Goal: Obtain resource: Obtain resource

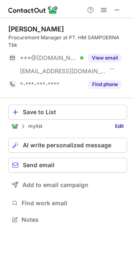
scroll to position [214, 132]
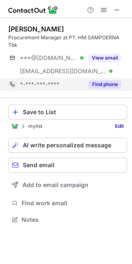
click at [112, 84] on button "Find phone" at bounding box center [104, 84] width 33 height 8
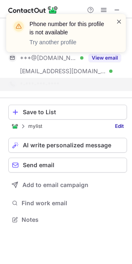
click at [120, 19] on span at bounding box center [118, 21] width 7 height 8
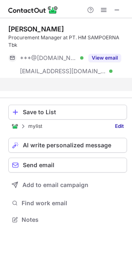
scroll to position [201, 132]
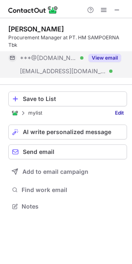
click at [102, 57] on button "View email" at bounding box center [104, 58] width 33 height 8
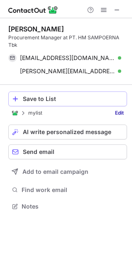
click at [22, 100] on button "Save to List" at bounding box center [67, 98] width 118 height 15
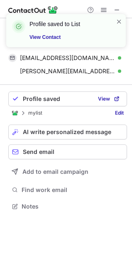
click at [117, 10] on div "Profile saved to List View Contact" at bounding box center [66, 34] width 132 height 56
click at [118, 19] on span at bounding box center [118, 21] width 7 height 8
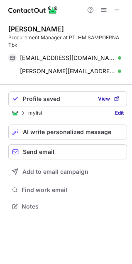
click at [117, 9] on div "Profile saved to List View Contact" at bounding box center [66, 34] width 132 height 56
click at [117, 9] on span at bounding box center [116, 10] width 7 height 7
click at [116, 10] on span at bounding box center [116, 10] width 7 height 7
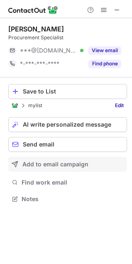
scroll to position [193, 132]
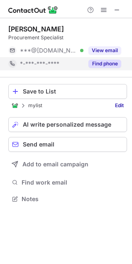
click at [102, 64] on button "Find phone" at bounding box center [104, 64] width 33 height 8
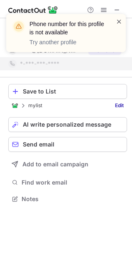
click at [118, 22] on span at bounding box center [118, 21] width 7 height 8
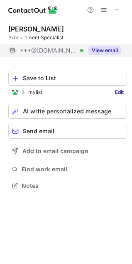
scroll to position [180, 132]
click at [105, 49] on button "View email" at bounding box center [104, 50] width 33 height 8
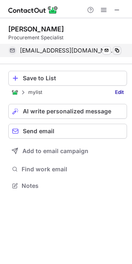
click at [118, 52] on span at bounding box center [116, 50] width 7 height 7
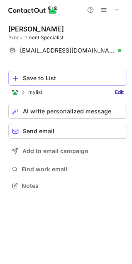
click at [43, 76] on div "Save to List" at bounding box center [73, 78] width 100 height 7
click at [119, 12] on span at bounding box center [116, 10] width 7 height 7
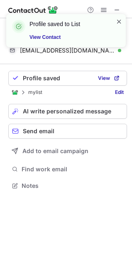
click at [117, 20] on span at bounding box center [118, 21] width 7 height 8
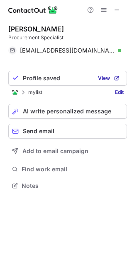
click at [115, 7] on div "Profile saved to List View Contact" at bounding box center [66, 14] width 132 height 17
click at [116, 10] on span at bounding box center [116, 10] width 7 height 7
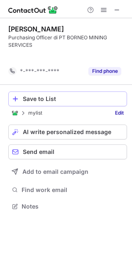
scroll to position [187, 132]
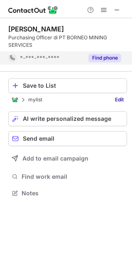
click at [108, 58] on button "Find phone" at bounding box center [104, 58] width 33 height 8
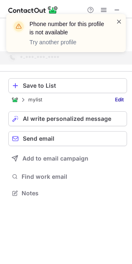
click at [119, 20] on span at bounding box center [118, 21] width 7 height 8
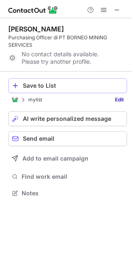
click at [22, 86] on button "Save to List" at bounding box center [67, 85] width 118 height 15
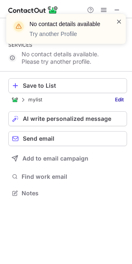
click at [117, 23] on span at bounding box center [118, 21] width 7 height 8
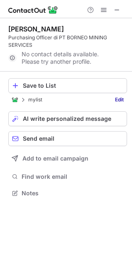
click at [115, 13] on div "No contact details available Try another Profile" at bounding box center [66, 32] width 132 height 53
click at [115, 10] on span at bounding box center [116, 10] width 7 height 7
click at [118, 8] on span at bounding box center [116, 10] width 7 height 7
click at [120, 7] on span at bounding box center [116, 10] width 7 height 7
